Goal: Transaction & Acquisition: Book appointment/travel/reservation

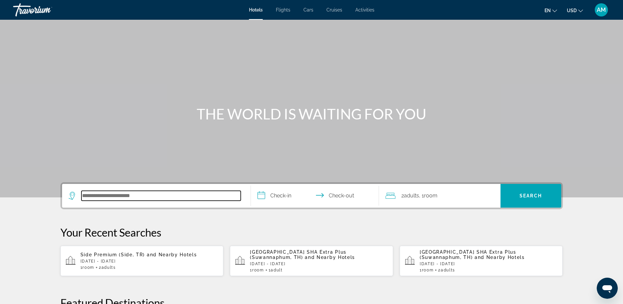
click at [200, 197] on input "Search hotel destination" at bounding box center [160, 196] width 159 height 10
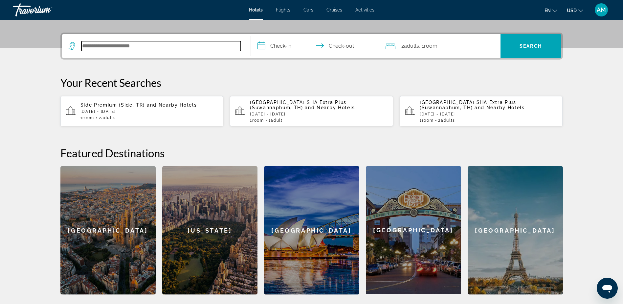
scroll to position [161, 0]
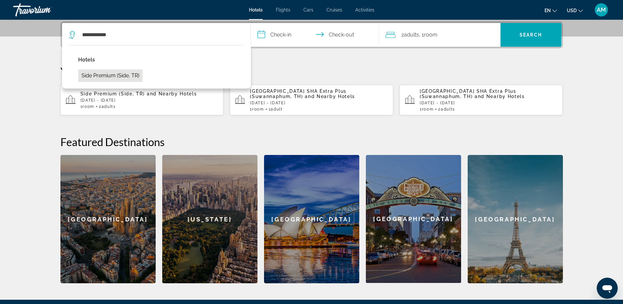
click at [114, 76] on button "Side Premium (Side, TR)" at bounding box center [110, 75] width 64 height 12
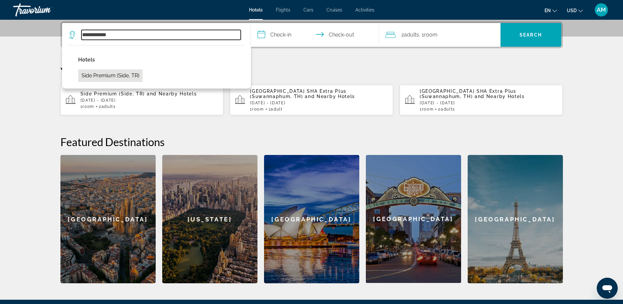
type input "**********"
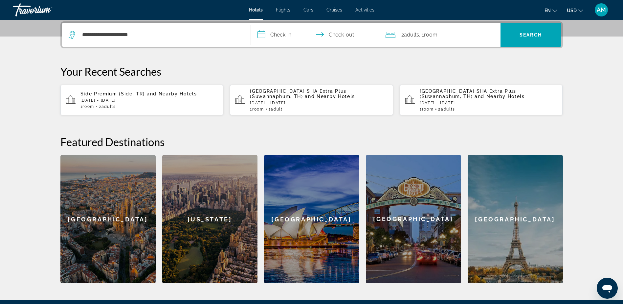
click at [279, 35] on input "**********" at bounding box center [316, 36] width 131 height 26
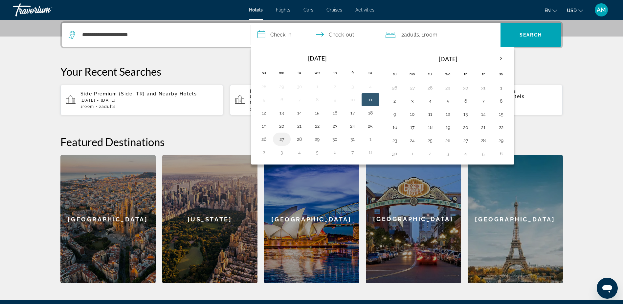
click at [285, 138] on button "27" at bounding box center [282, 138] width 11 height 9
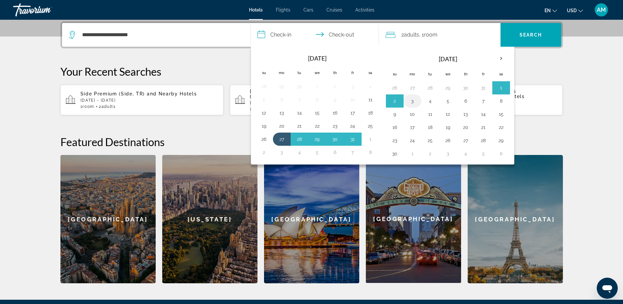
click at [416, 101] on button "3" at bounding box center [412, 100] width 11 height 9
type input "**********"
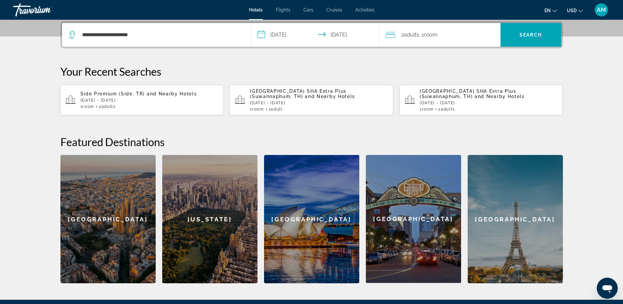
click at [454, 35] on div "2 Adult Adults , 1 Room rooms" at bounding box center [443, 34] width 115 height 9
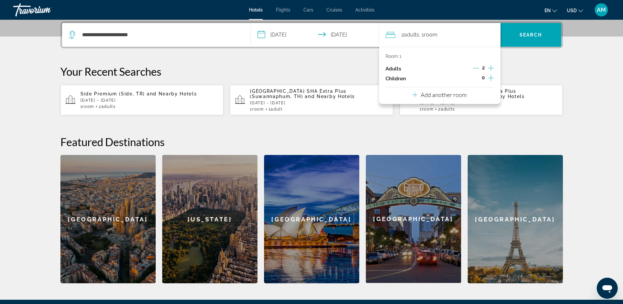
click at [475, 70] on icon "Decrement adults" at bounding box center [476, 68] width 6 height 6
click at [522, 35] on span "Search" at bounding box center [531, 34] width 22 height 5
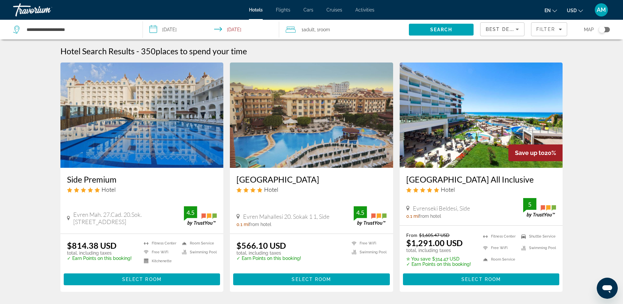
click at [580, 11] on icon "Change currency" at bounding box center [581, 11] width 5 height 5
click at [567, 57] on button "EUR (€)" at bounding box center [562, 60] width 33 height 9
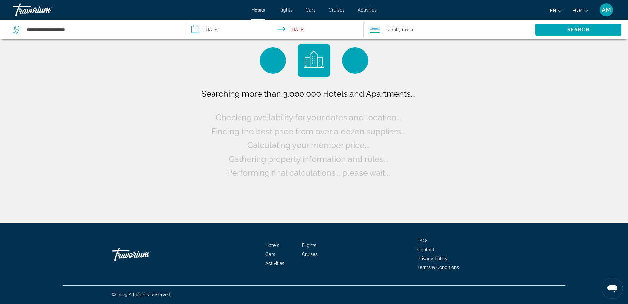
click at [564, 9] on ul "en English Español Français Italiano Português русский EUR USD ($) MXN (Mex$) C…" at bounding box center [574, 10] width 48 height 11
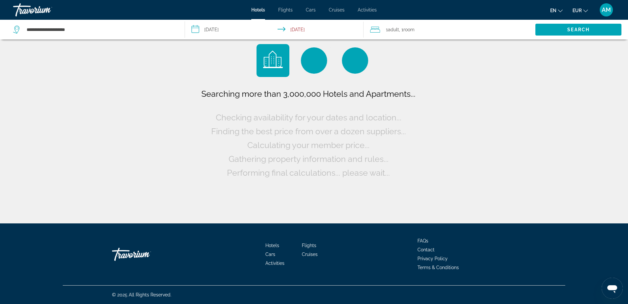
click at [560, 9] on icon "Change language" at bounding box center [560, 11] width 5 height 5
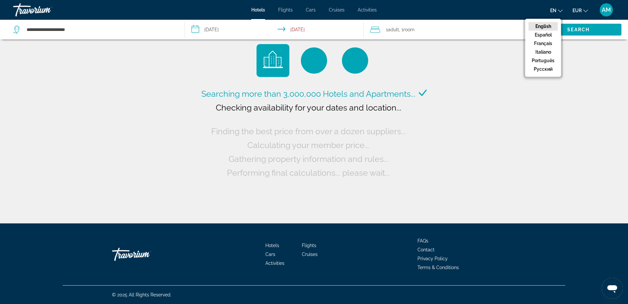
click at [560, 10] on icon "Change language" at bounding box center [560, 11] width 5 height 5
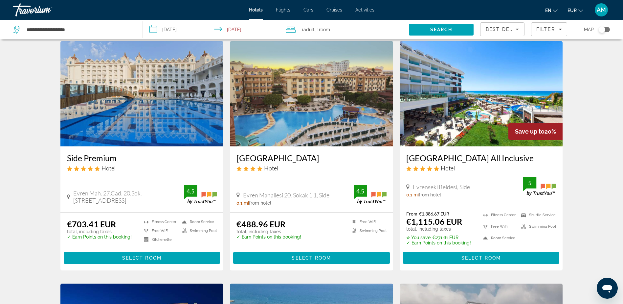
scroll to position [33, 0]
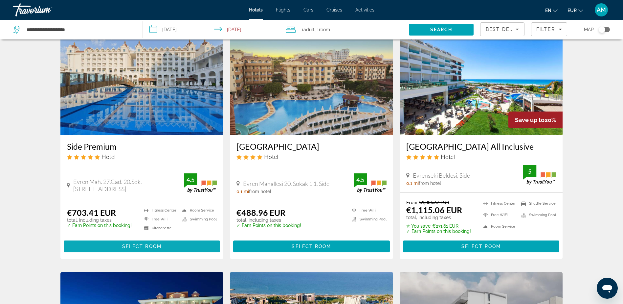
click at [135, 245] on span "Select Room" at bounding box center [141, 245] width 39 height 5
